Goal: Task Accomplishment & Management: Manage account settings

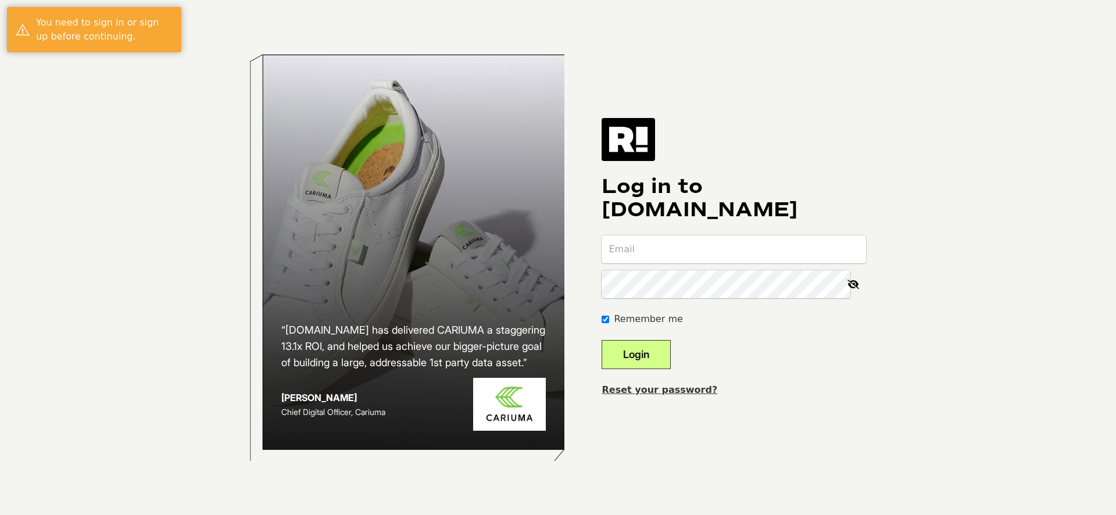
type input "[PERSON_NAME][EMAIL_ADDRESS][DOMAIN_NAME]"
click at [653, 357] on button "Login" at bounding box center [635, 354] width 69 height 29
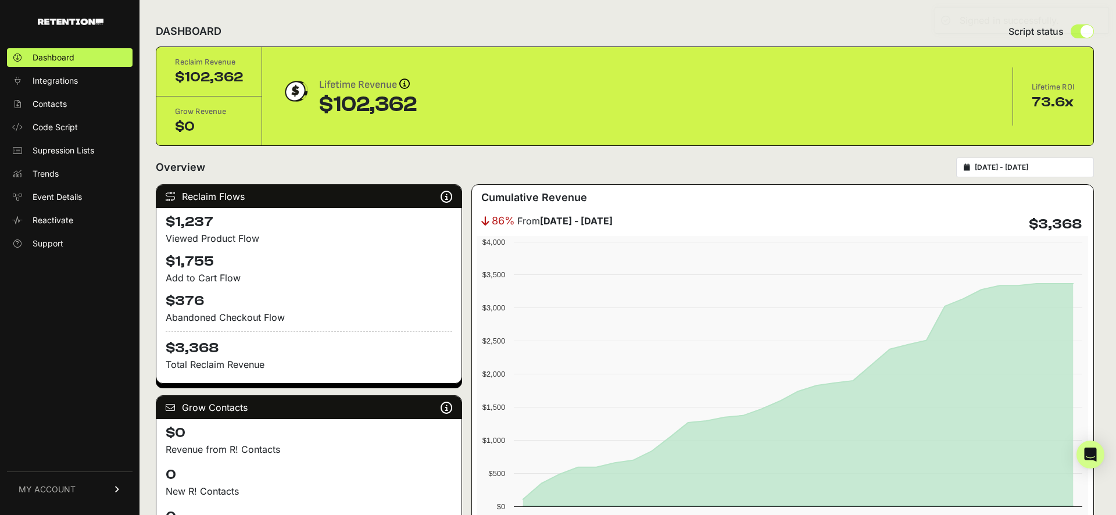
drag, startPoint x: 45, startPoint y: 463, endPoint x: 44, endPoint y: 485, distance: 21.5
click at [44, 467] on div "Dashboard Integrations Contacts Code Script Supression Lists Trends Event Detai…" at bounding box center [69, 275] width 139 height 477
click at [47, 492] on span "MY ACCOUNT" at bounding box center [47, 489] width 57 height 12
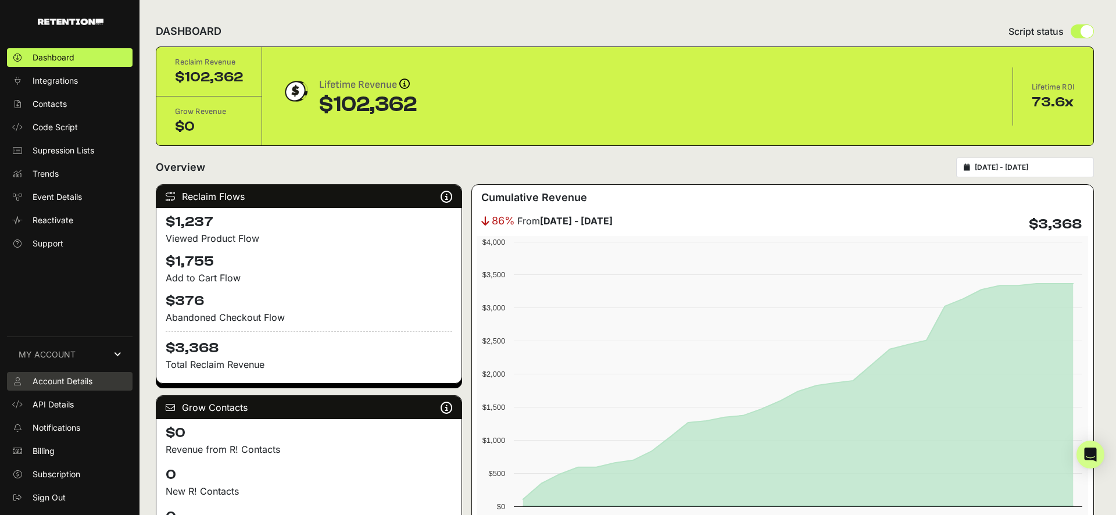
click at [61, 383] on span "Account Details" at bounding box center [63, 381] width 60 height 12
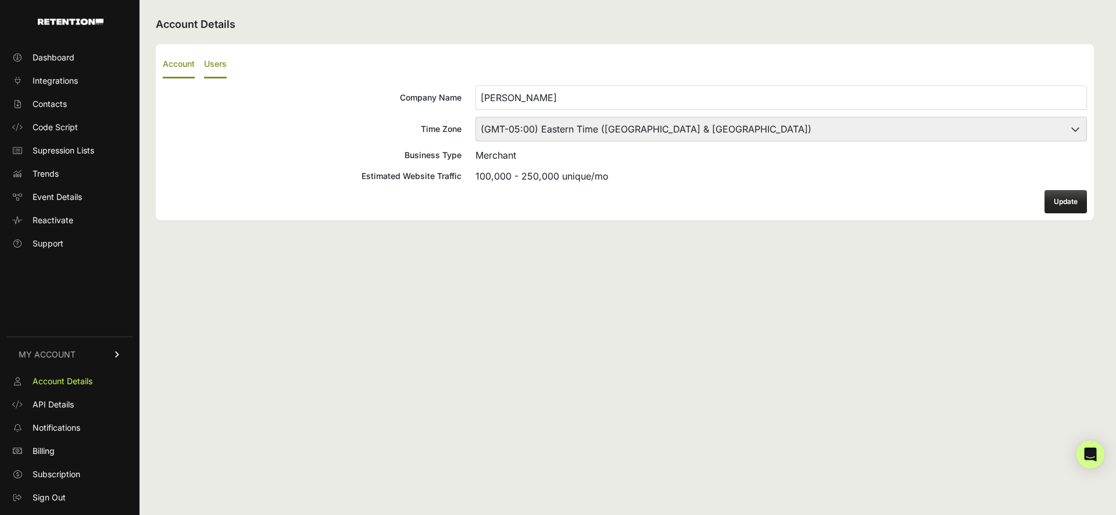
click at [215, 60] on label "Users" at bounding box center [215, 64] width 23 height 27
click at [0, 0] on input "Users" at bounding box center [0, 0] width 0 height 0
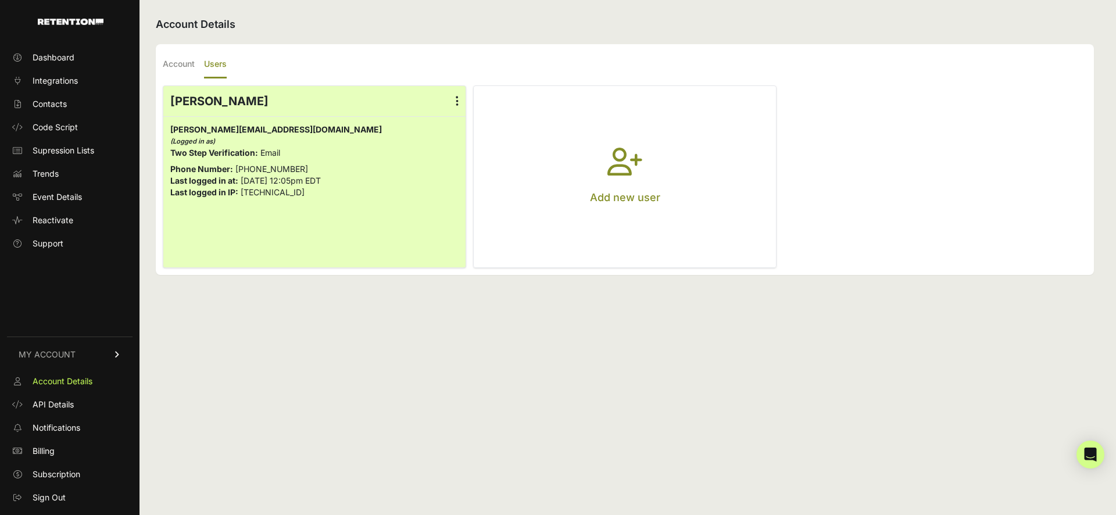
click at [630, 177] on icon "button" at bounding box center [624, 169] width 35 height 42
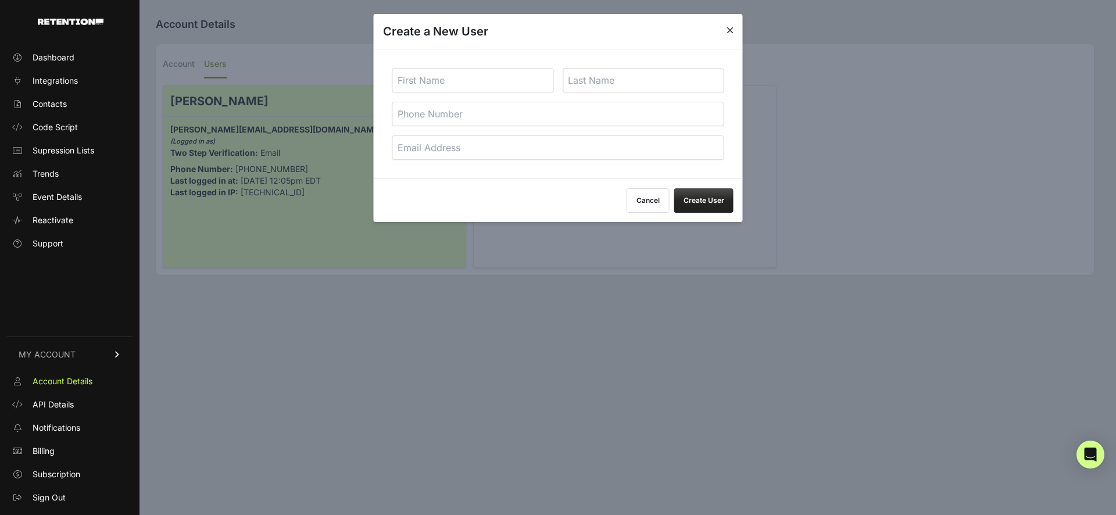
click at [485, 112] on input "tel" at bounding box center [558, 114] width 332 height 24
click at [475, 81] on input "text" at bounding box center [473, 80] width 162 height 24
type input "Jose"
type input "Ramirez"
paste input "jose@winback.pro"
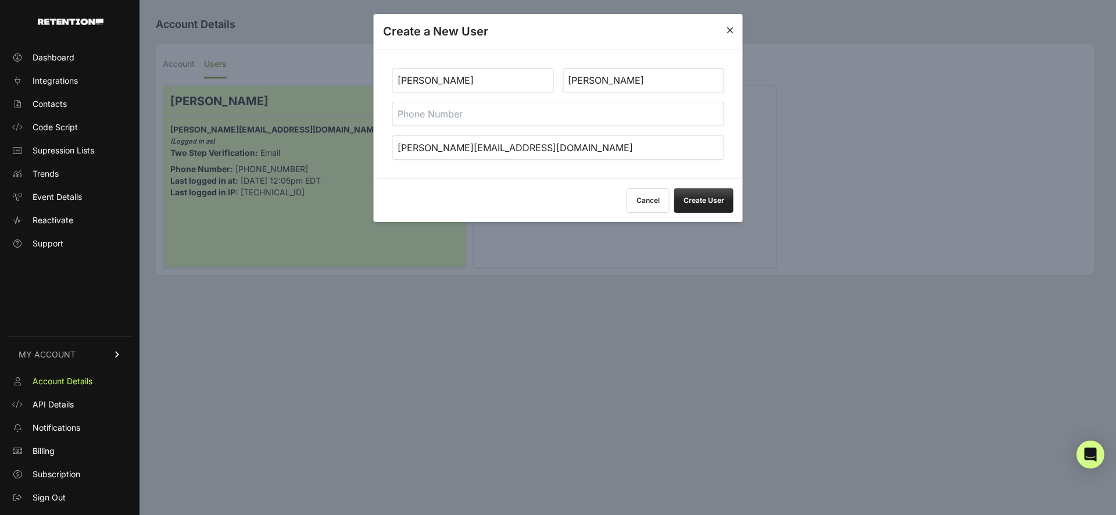
type input "jose@winback.pro"
click at [702, 202] on button "Create User" at bounding box center [703, 200] width 59 height 24
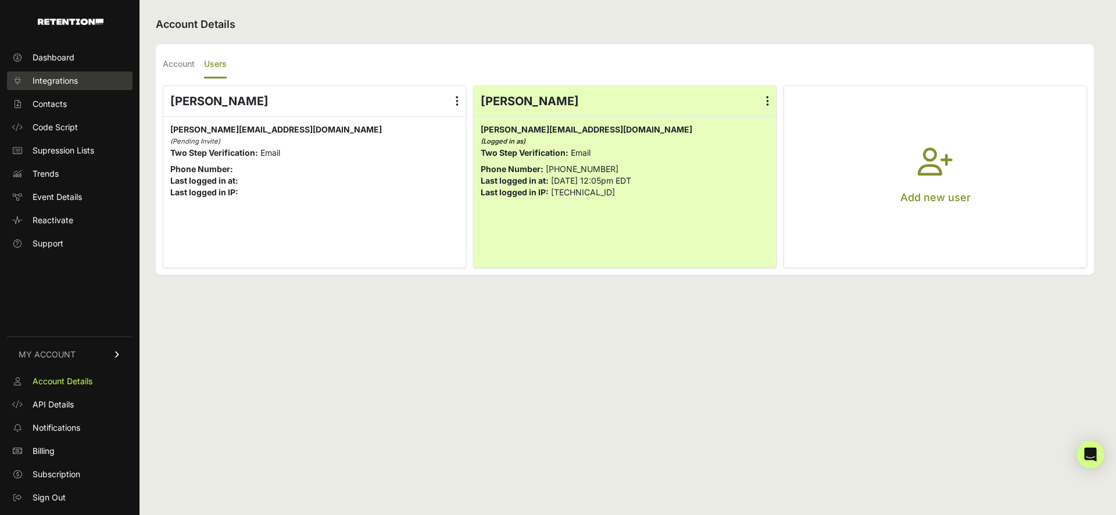
click at [52, 76] on span "Integrations" at bounding box center [55, 81] width 45 height 12
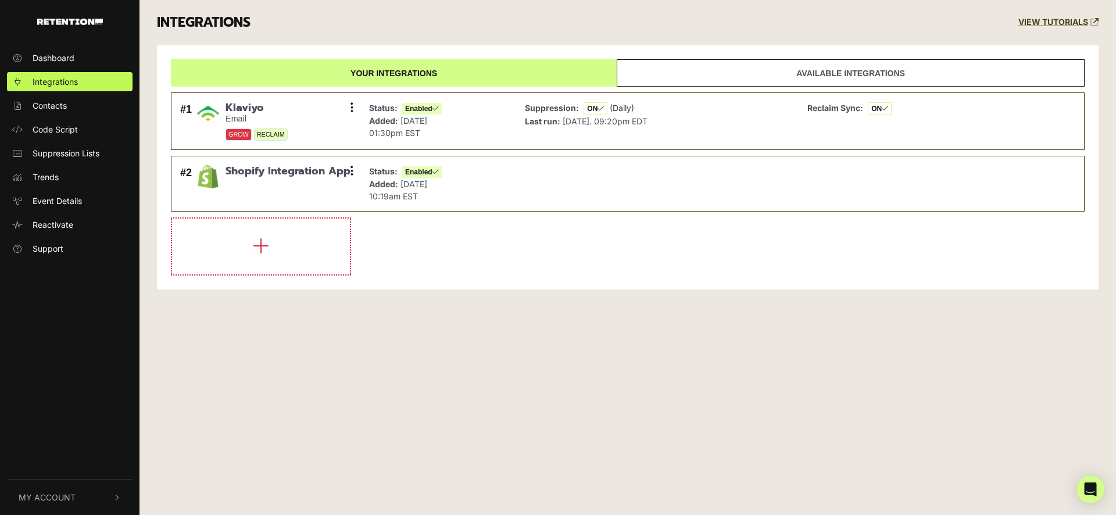
click at [708, 72] on link "Available integrations" at bounding box center [851, 72] width 468 height 27
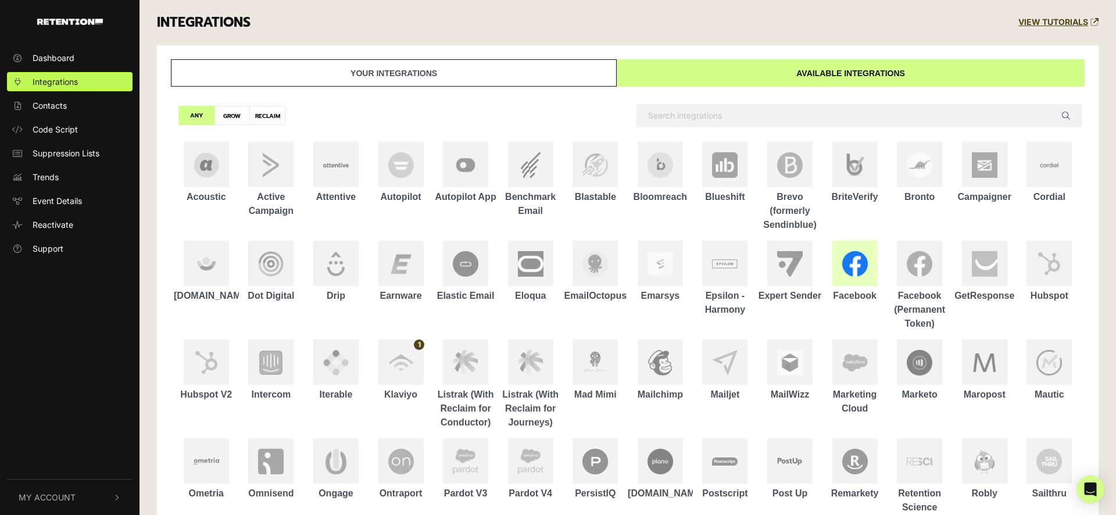
click at [861, 270] on img at bounding box center [855, 264] width 26 height 26
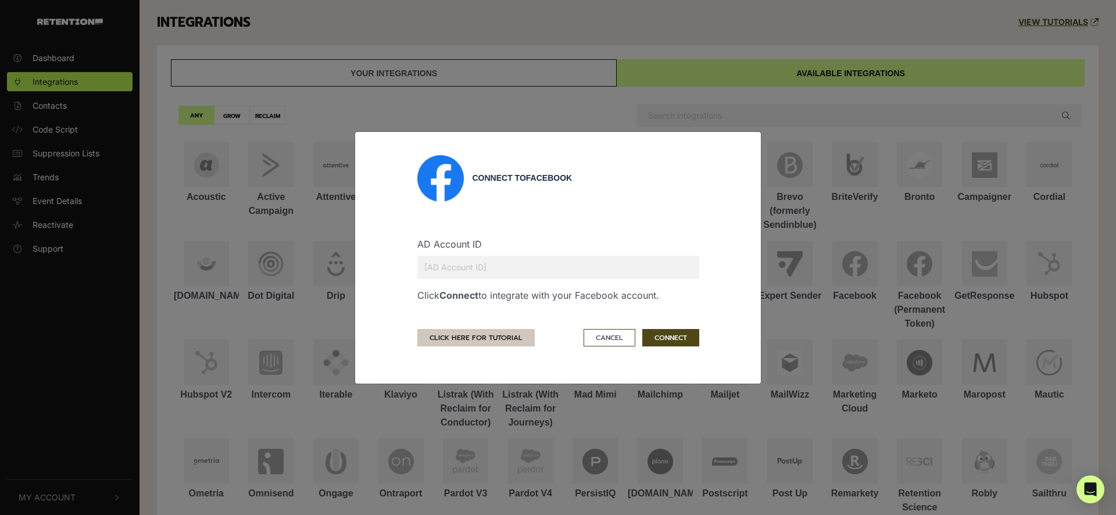
click at [483, 338] on link "CLICK HERE FOR TUTORIAL" at bounding box center [475, 337] width 117 height 17
click at [677, 100] on div "Connect to Facebook AD Account ID Click Connect to integrate with your Facebook…" at bounding box center [558, 257] width 1116 height 515
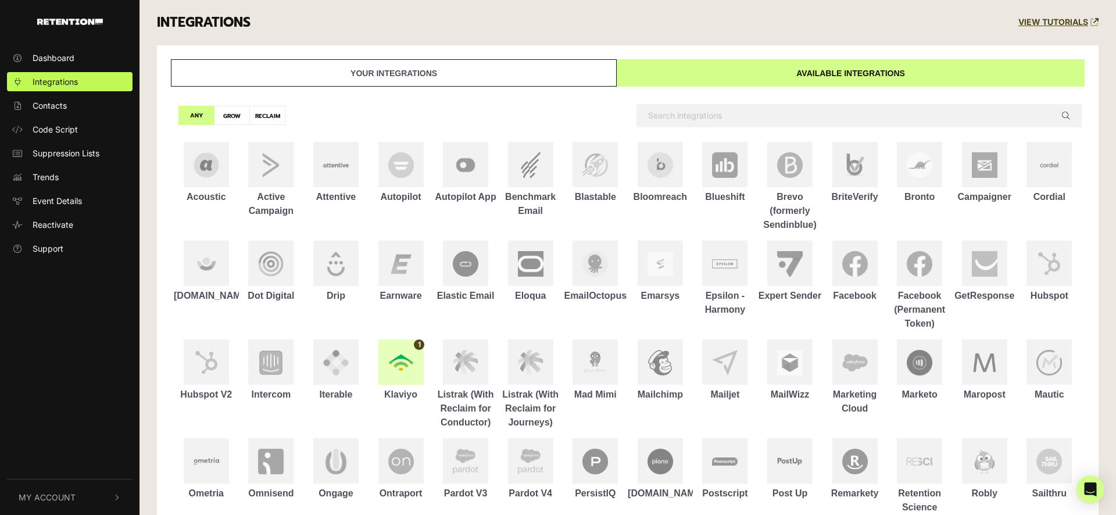
click at [403, 360] on img at bounding box center [401, 363] width 26 height 26
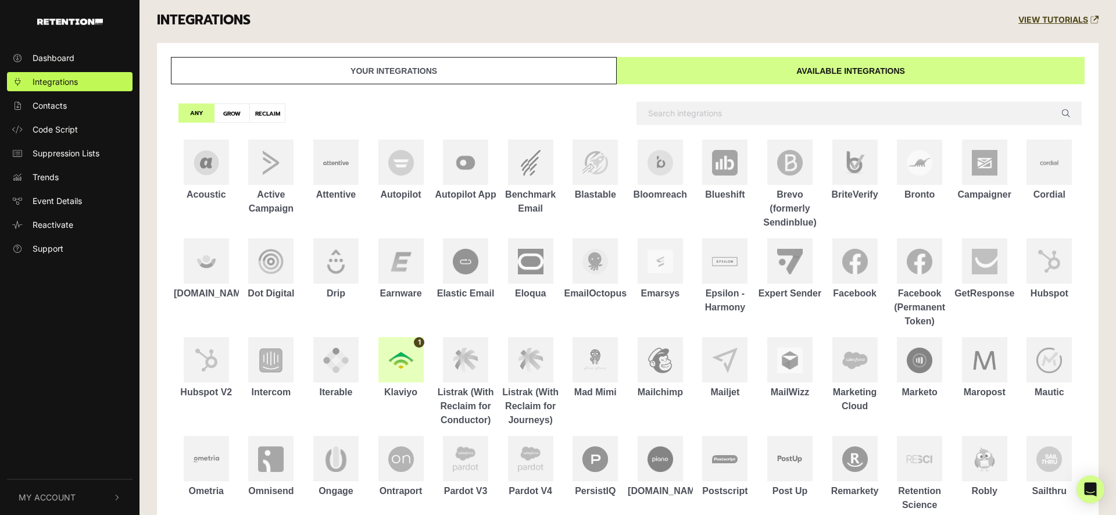
scroll to position [6, 0]
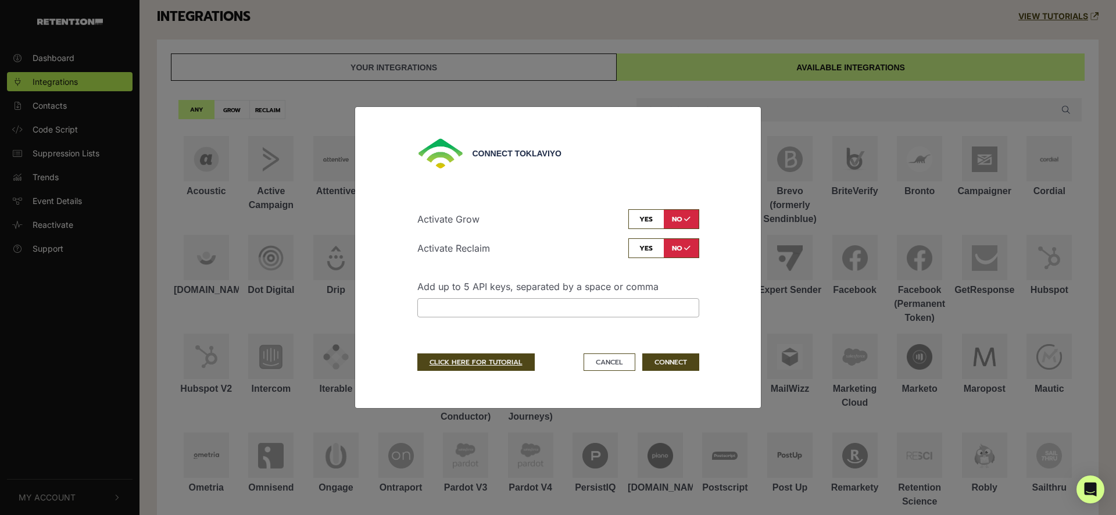
drag, startPoint x: 74, startPoint y: 98, endPoint x: 66, endPoint y: 93, distance: 9.2
click at [70, 96] on div "Connect to [GEOGRAPHIC_DATA] Activate Grow yes no Activate Reclaim yes no Add u…" at bounding box center [558, 257] width 1116 height 515
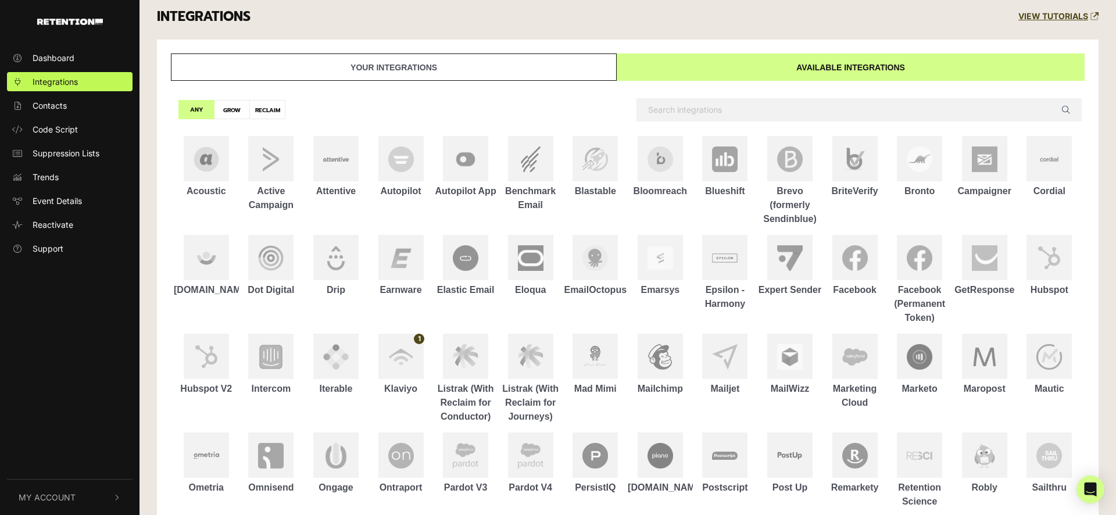
click at [395, 76] on link "Your integrations" at bounding box center [394, 66] width 446 height 27
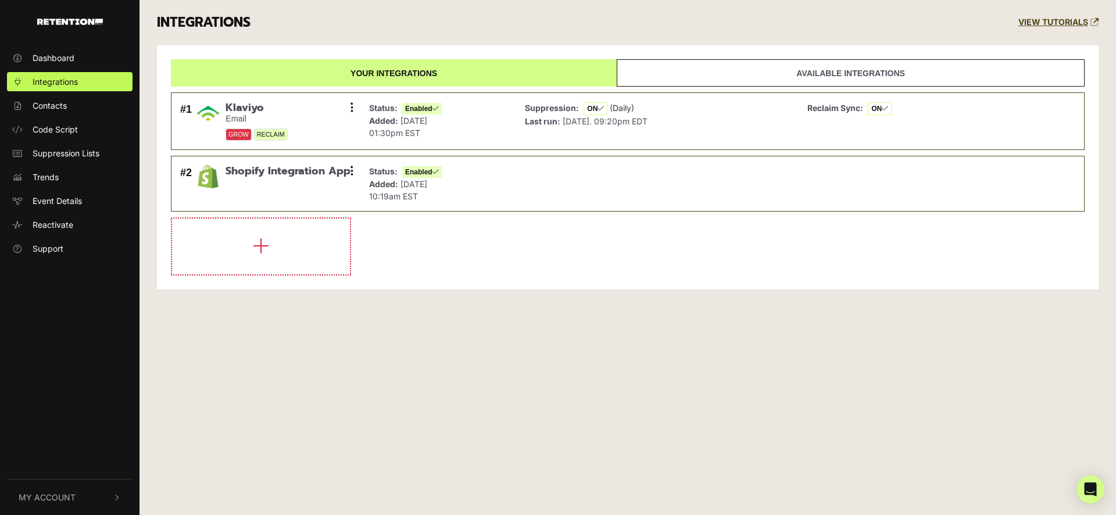
scroll to position [0, 0]
click at [333, 123] on div "#1 [GEOGRAPHIC_DATA] Email GROW RECLAIM Settings Sync History Disable Check cre…" at bounding box center [267, 121] width 180 height 45
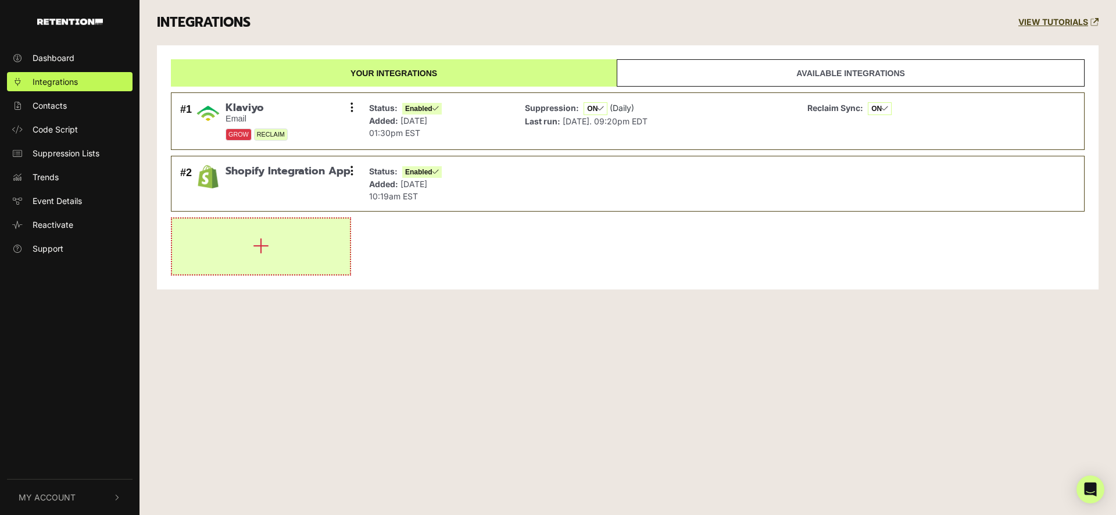
click at [291, 259] on button "button" at bounding box center [261, 246] width 178 height 56
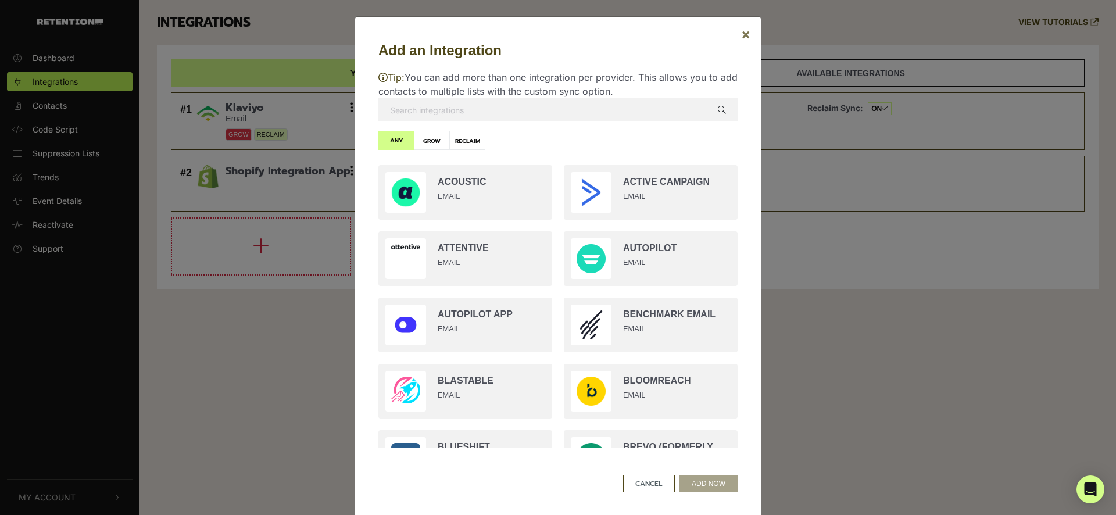
click at [742, 31] on span "×" at bounding box center [745, 34] width 9 height 17
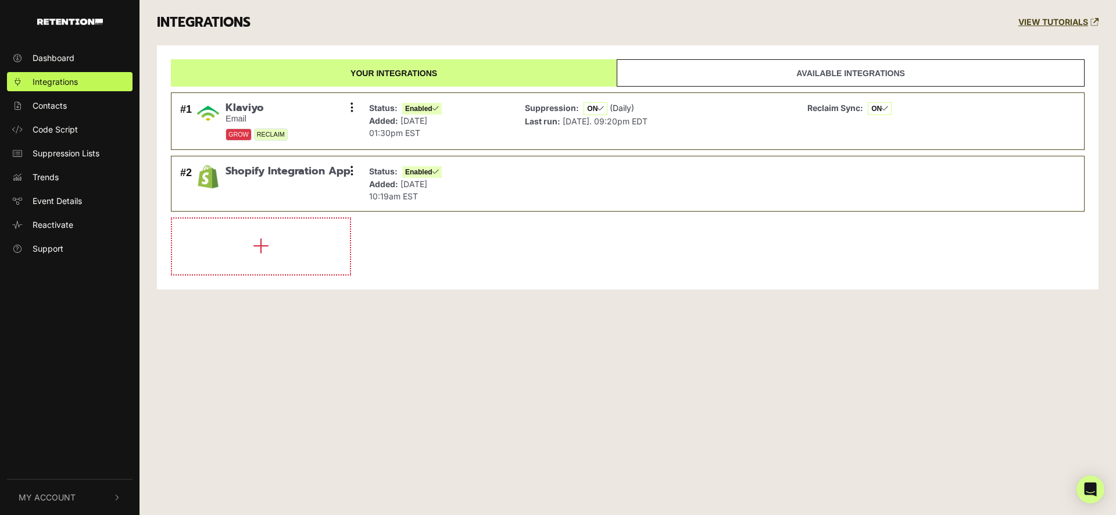
click at [472, 427] on div "Dashboard Integrations Contacts Code Script Suppression Lists Trends Event Deta…" at bounding box center [558, 257] width 1116 height 515
